Goal: Information Seeking & Learning: Learn about a topic

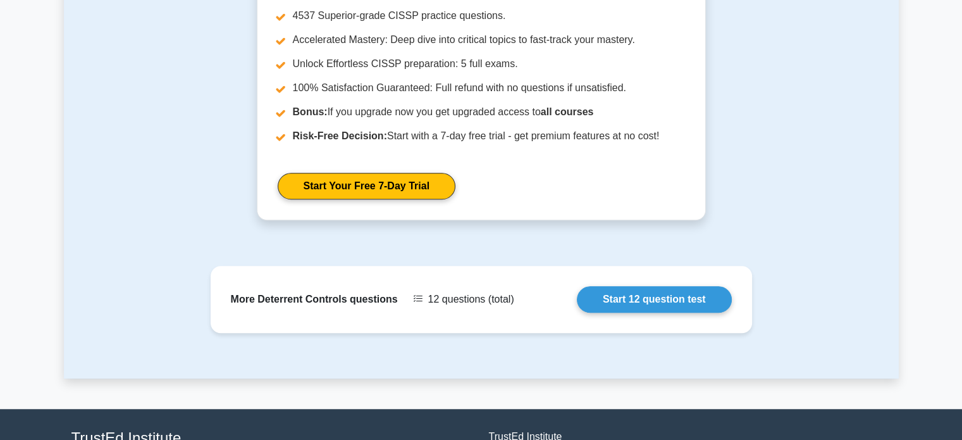
scroll to position [769, 0]
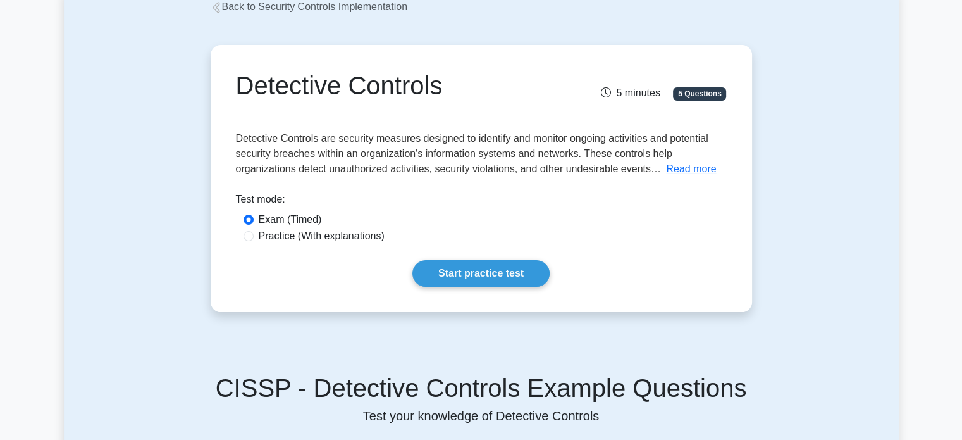
scroll to position [63, 0]
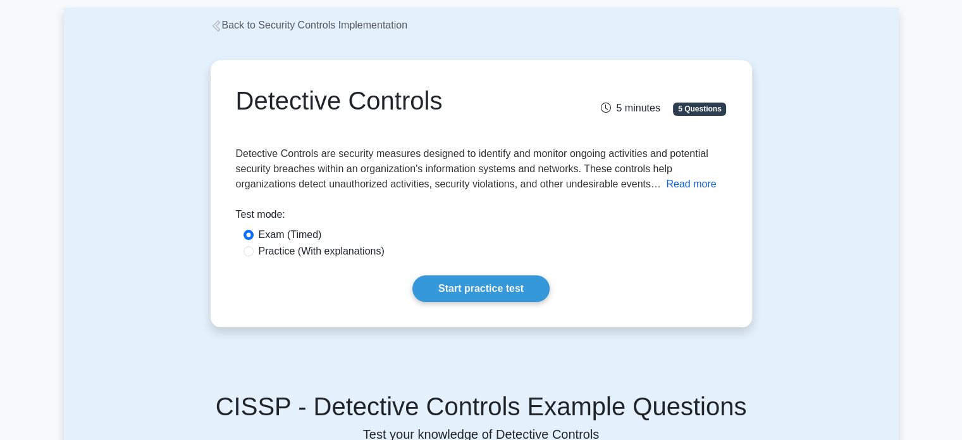
click at [702, 187] on button "Read more" at bounding box center [691, 183] width 50 height 15
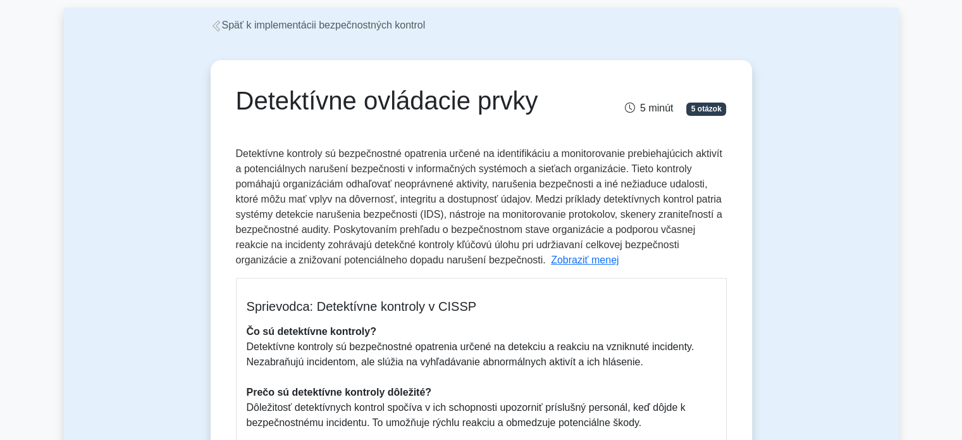
click at [428, 207] on font "Detektívne kontroly sú bezpečnostné opatrenia určené na identifikáciu a monitor…" at bounding box center [479, 206] width 486 height 117
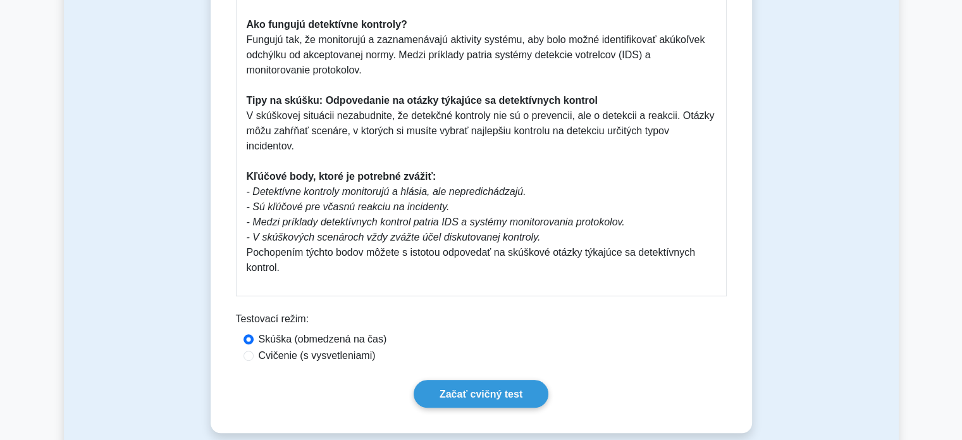
scroll to position [506, 0]
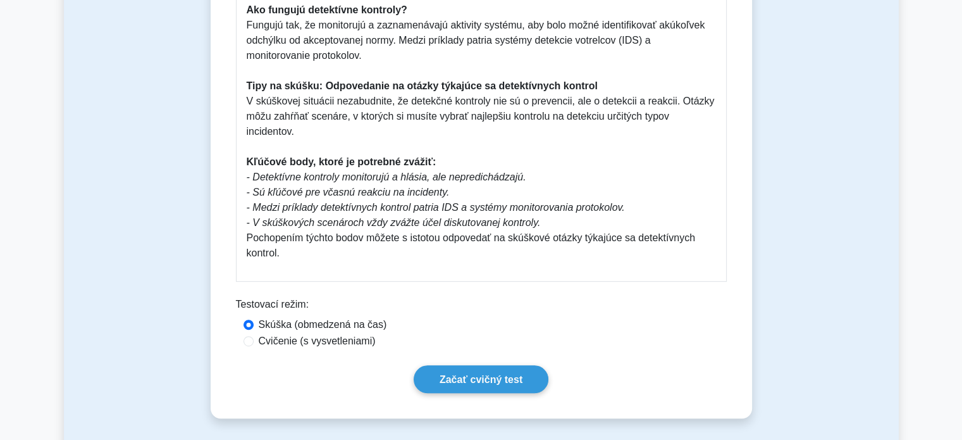
click at [260, 342] on font "Cvičenie (s vysvetleniami)" at bounding box center [317, 340] width 117 height 11
click at [254, 342] on input "Cvičenie (s vysvetleniami)" at bounding box center [249, 341] width 10 height 10
radio input "true"
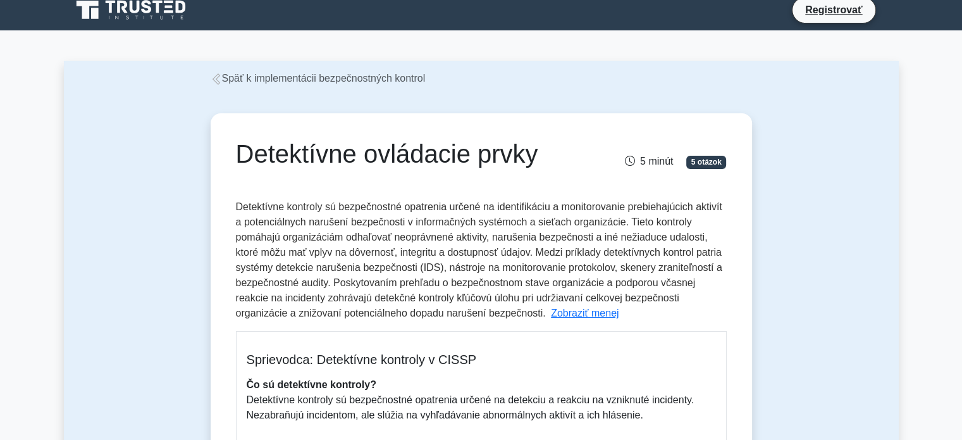
scroll to position [0, 0]
